Goal: Information Seeking & Learning: Understand process/instructions

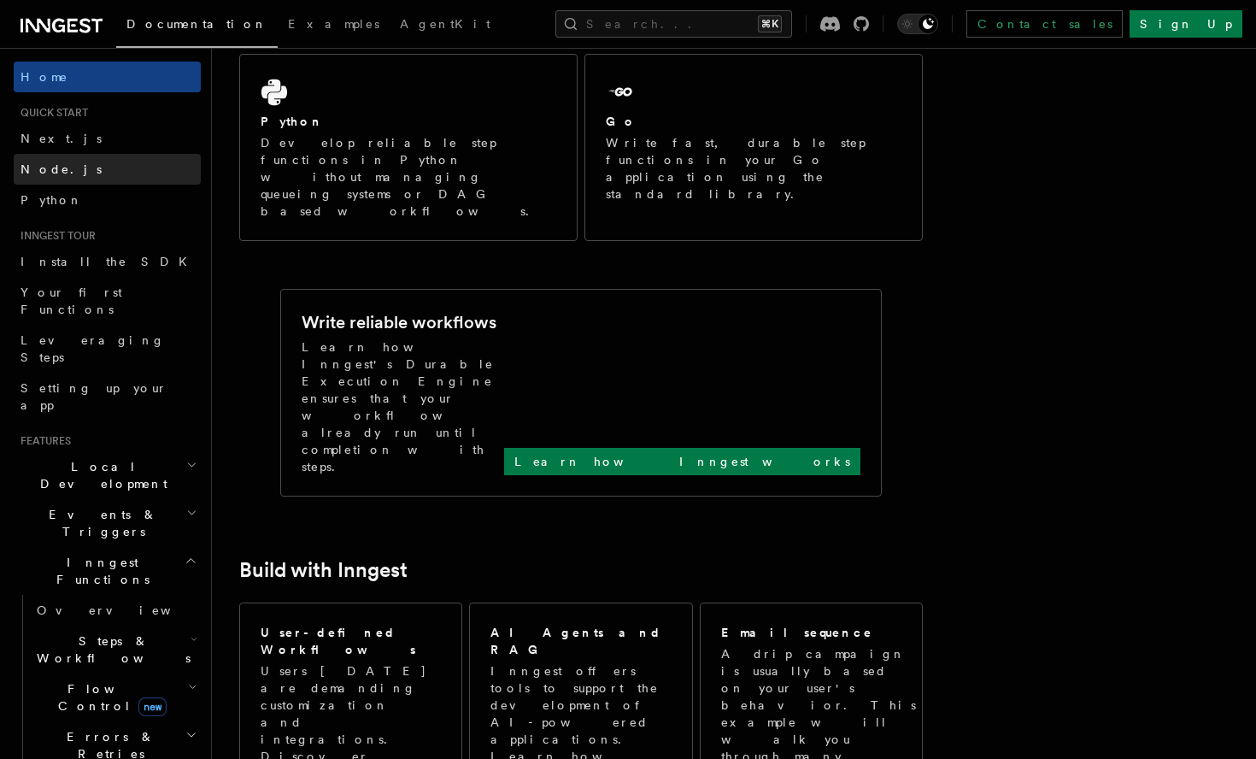
click at [97, 175] on link "Node.js" at bounding box center [107, 169] width 187 height 31
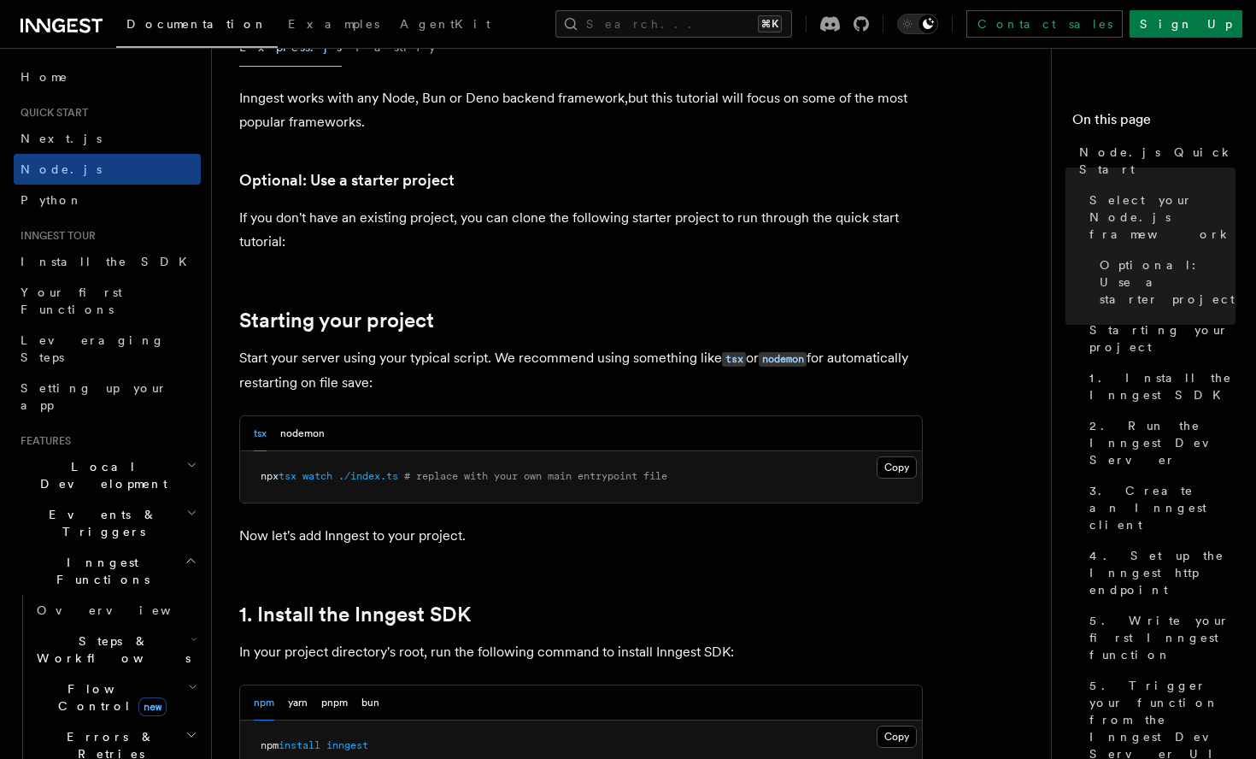
scroll to position [451, 0]
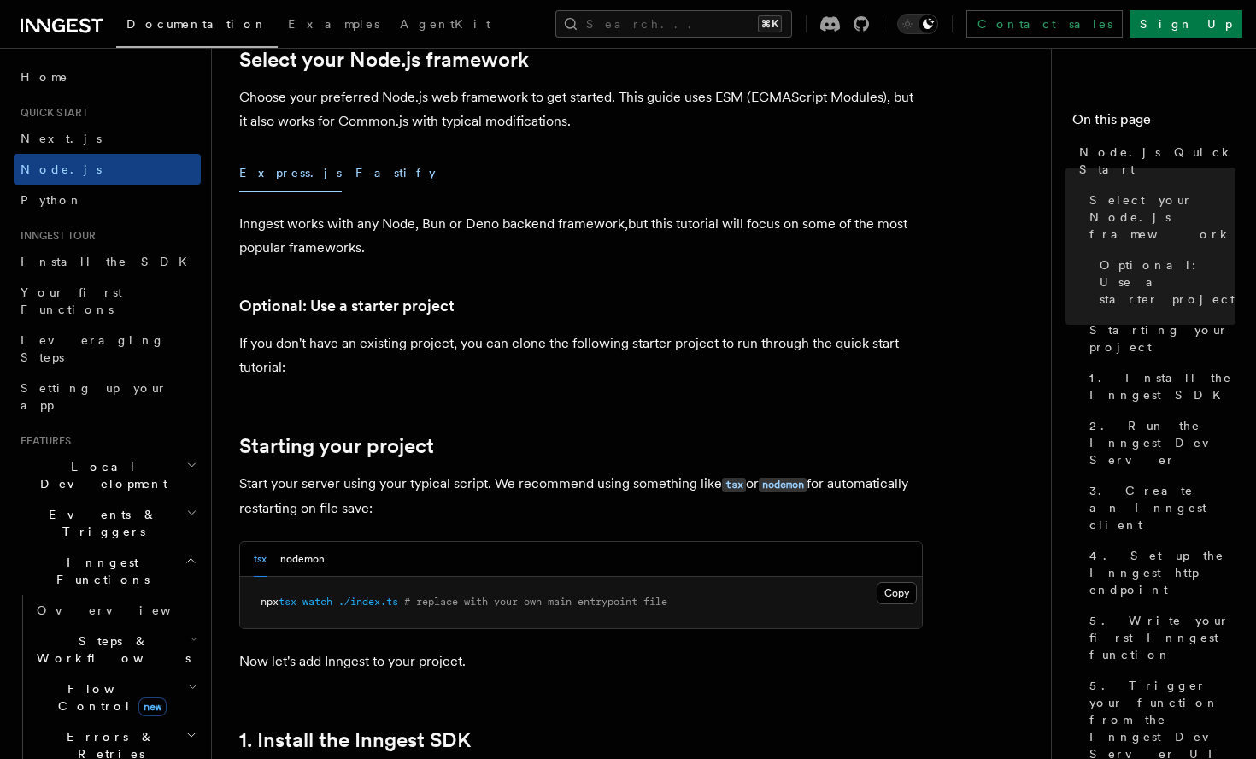
click at [355, 176] on button "Fastify" at bounding box center [395, 173] width 80 height 38
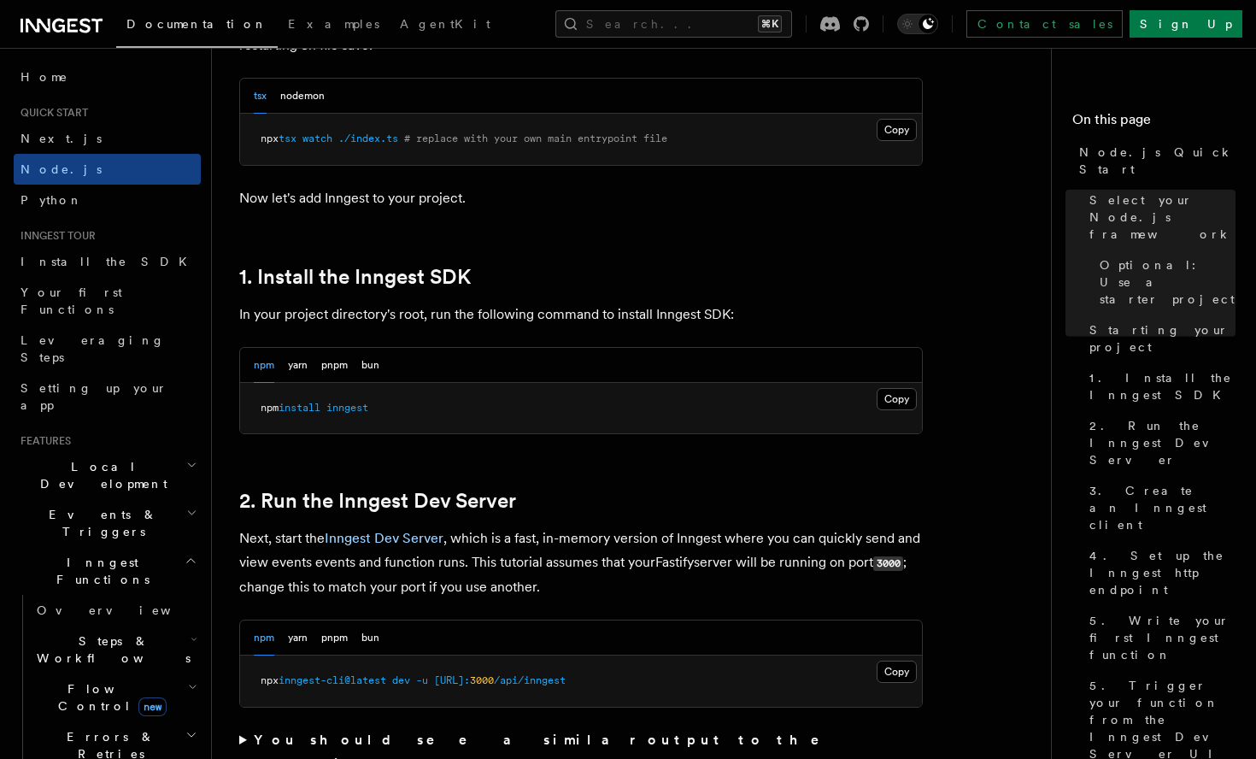
scroll to position [1025, 0]
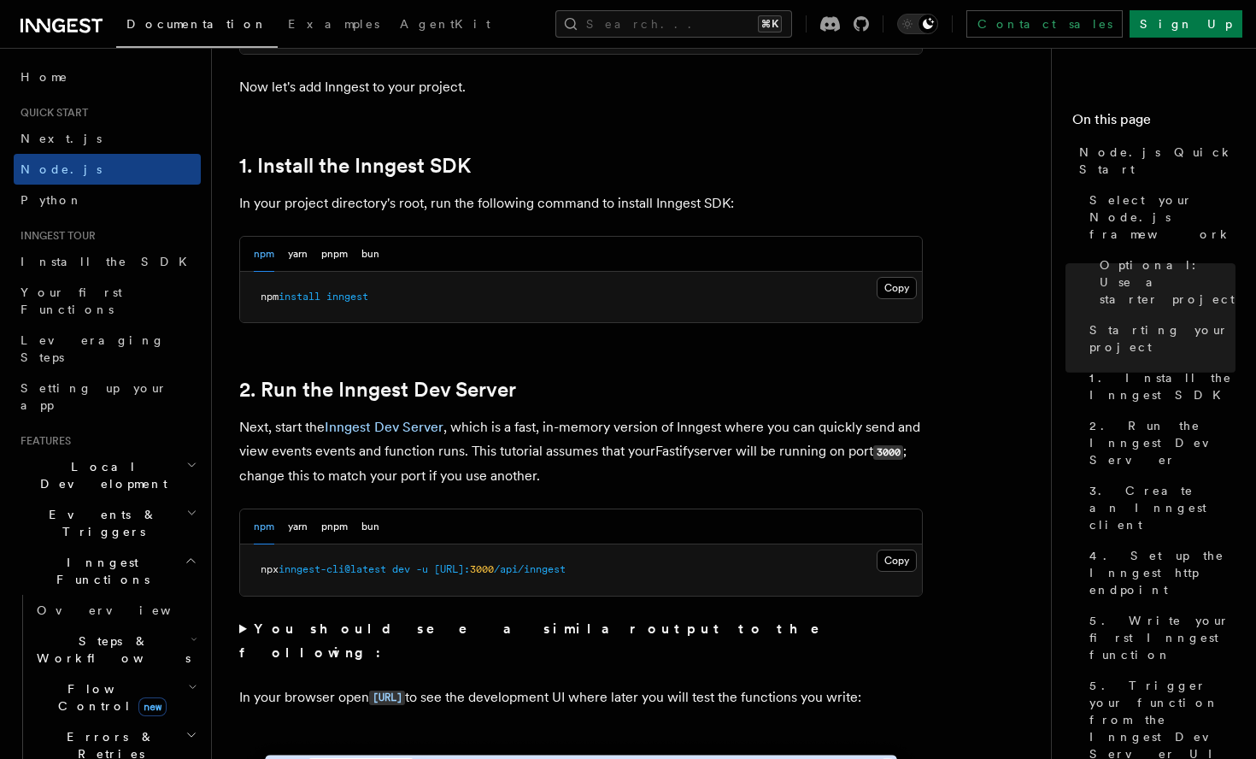
click at [349, 259] on div "npm yarn pnpm bun" at bounding box center [317, 254] width 126 height 35
click at [339, 255] on button "pnpm" at bounding box center [334, 254] width 26 height 35
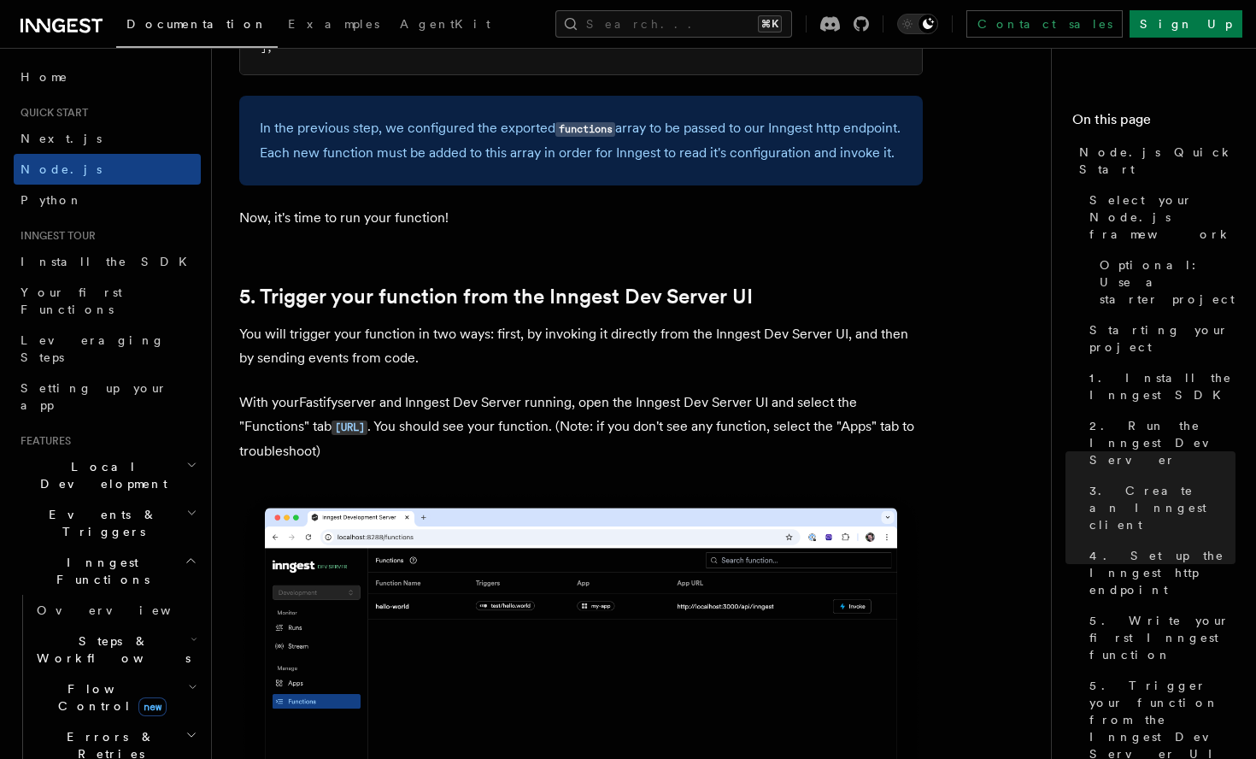
scroll to position [3938, 0]
